Goal: Information Seeking & Learning: Learn about a topic

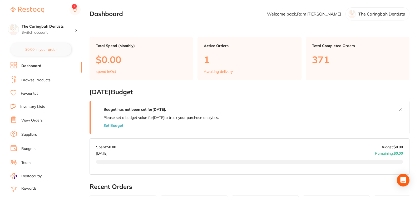
click at [24, 78] on link "Browse Products" at bounding box center [35, 80] width 29 height 5
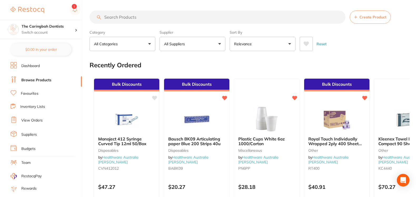
click at [186, 17] on input "search" at bounding box center [217, 17] width 256 height 13
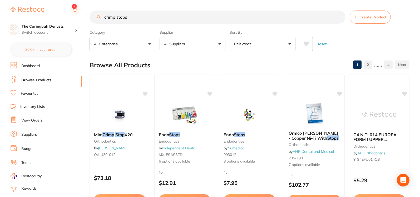
click at [105, 18] on input "crimp stops" at bounding box center [217, 17] width 256 height 13
type input "closed crimp stops"
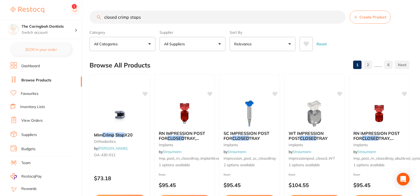
click at [339, 17] on input "closed crimp stops" at bounding box center [217, 17] width 256 height 13
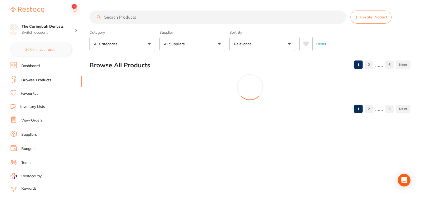
click at [114, 18] on input "search" at bounding box center [217, 17] width 257 height 13
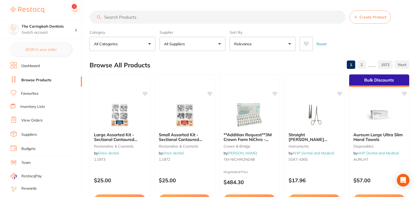
click at [114, 18] on input "search" at bounding box center [217, 17] width 256 height 13
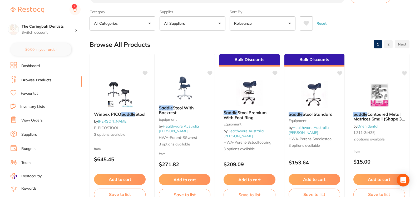
scroll to position [26, 0]
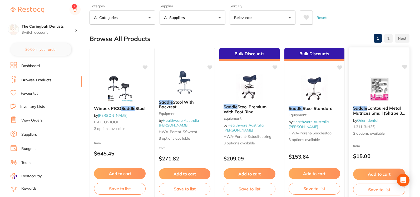
click at [393, 94] on img at bounding box center [378, 88] width 34 height 27
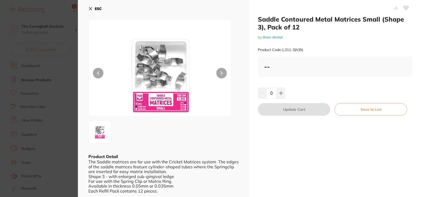
click at [91, 7] on icon at bounding box center [90, 9] width 4 height 4
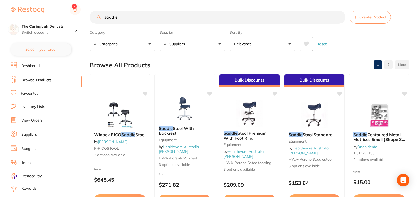
click at [155, 15] on input "saddle" at bounding box center [217, 17] width 256 height 13
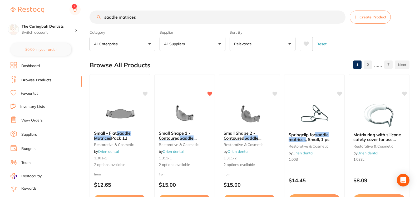
scroll to position [158, 0]
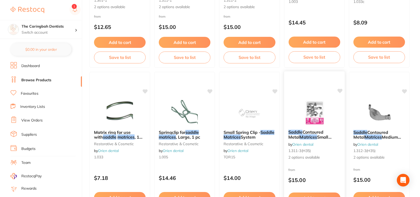
type input "saddle matrices"
click at [321, 109] on img at bounding box center [314, 112] width 34 height 27
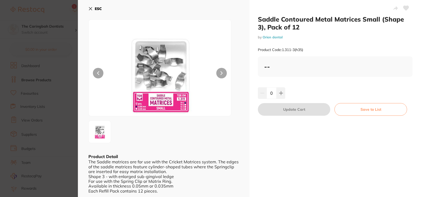
click at [94, 9] on button "ESC" at bounding box center [94, 8] width 13 height 9
click at [89, 9] on div "$0.00 The Caringbah Dentists Switch account The Caringbah Dentists $0.00 in you…" at bounding box center [210, 98] width 421 height 197
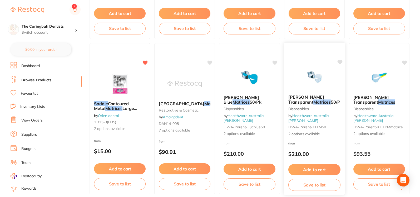
scroll to position [395, 0]
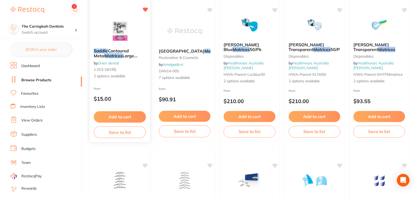
click at [128, 36] on img at bounding box center [119, 31] width 34 height 27
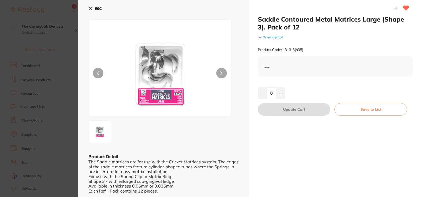
click at [91, 8] on icon at bounding box center [90, 8] width 3 height 3
click at [96, 8] on b "ESC" at bounding box center [98, 8] width 7 height 5
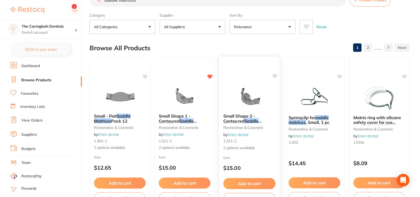
scroll to position [26, 0]
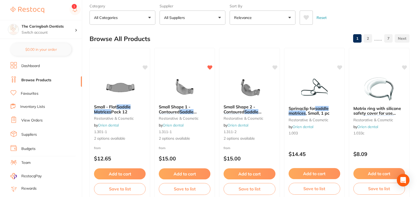
click at [52, 92] on li "Favourites" at bounding box center [46, 93] width 71 height 7
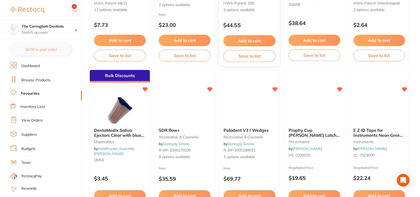
scroll to position [1236, 0]
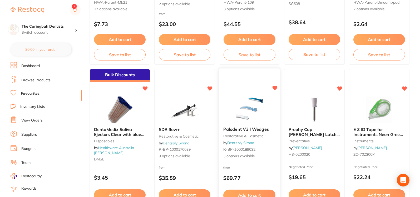
click at [244, 100] on img at bounding box center [249, 109] width 34 height 27
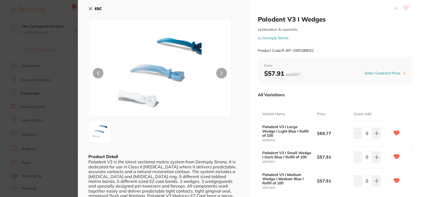
click at [91, 7] on icon at bounding box center [90, 9] width 4 height 4
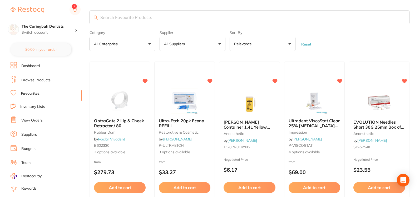
click at [183, 17] on input "search" at bounding box center [249, 18] width 320 height 14
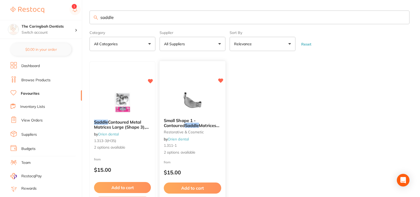
type input "saddle"
click at [189, 106] on img at bounding box center [192, 100] width 34 height 27
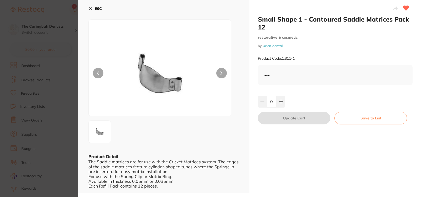
click at [90, 6] on button "ESC" at bounding box center [94, 8] width 13 height 9
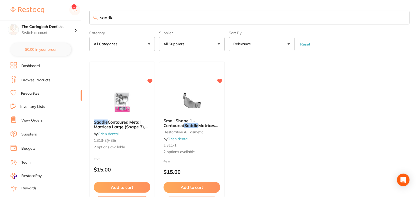
scroll to position [2, 0]
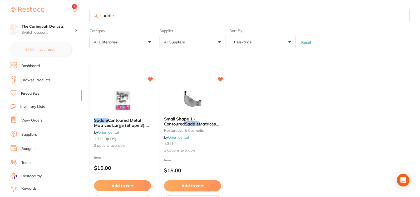
click at [40, 63] on li "Dashboard" at bounding box center [46, 66] width 71 height 8
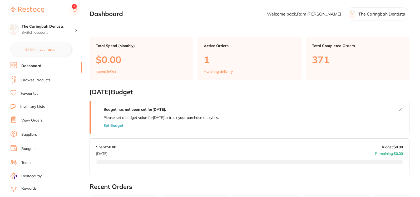
click at [41, 81] on link "Browse Products" at bounding box center [35, 80] width 29 height 5
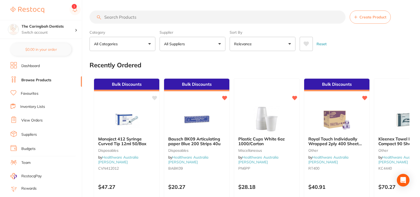
click at [39, 65] on link "Dashboard" at bounding box center [30, 65] width 18 height 5
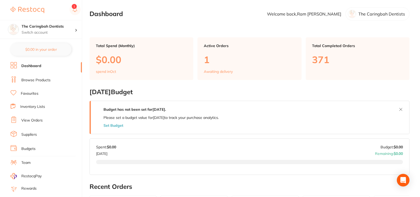
click at [39, 10] on img at bounding box center [28, 10] width 34 height 6
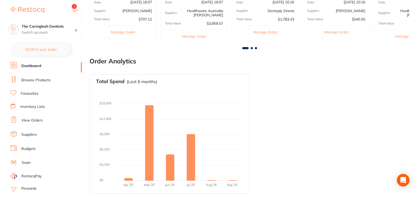
scroll to position [218, 0]
click at [44, 79] on link "Browse Products" at bounding box center [35, 80] width 29 height 5
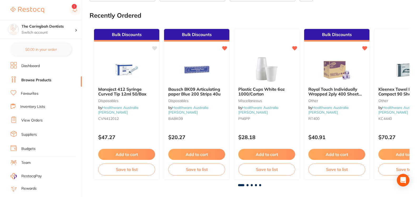
scroll to position [79, 0]
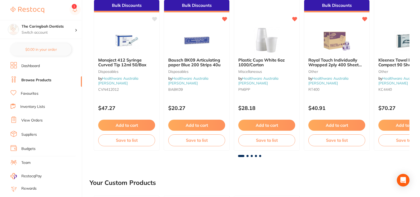
click at [248, 156] on span at bounding box center [247, 156] width 2 height 2
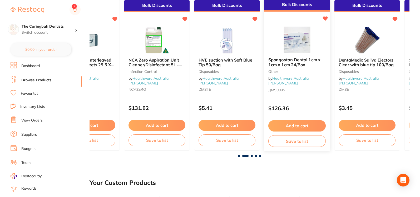
scroll to position [0, 0]
